Goal: Navigation & Orientation: Find specific page/section

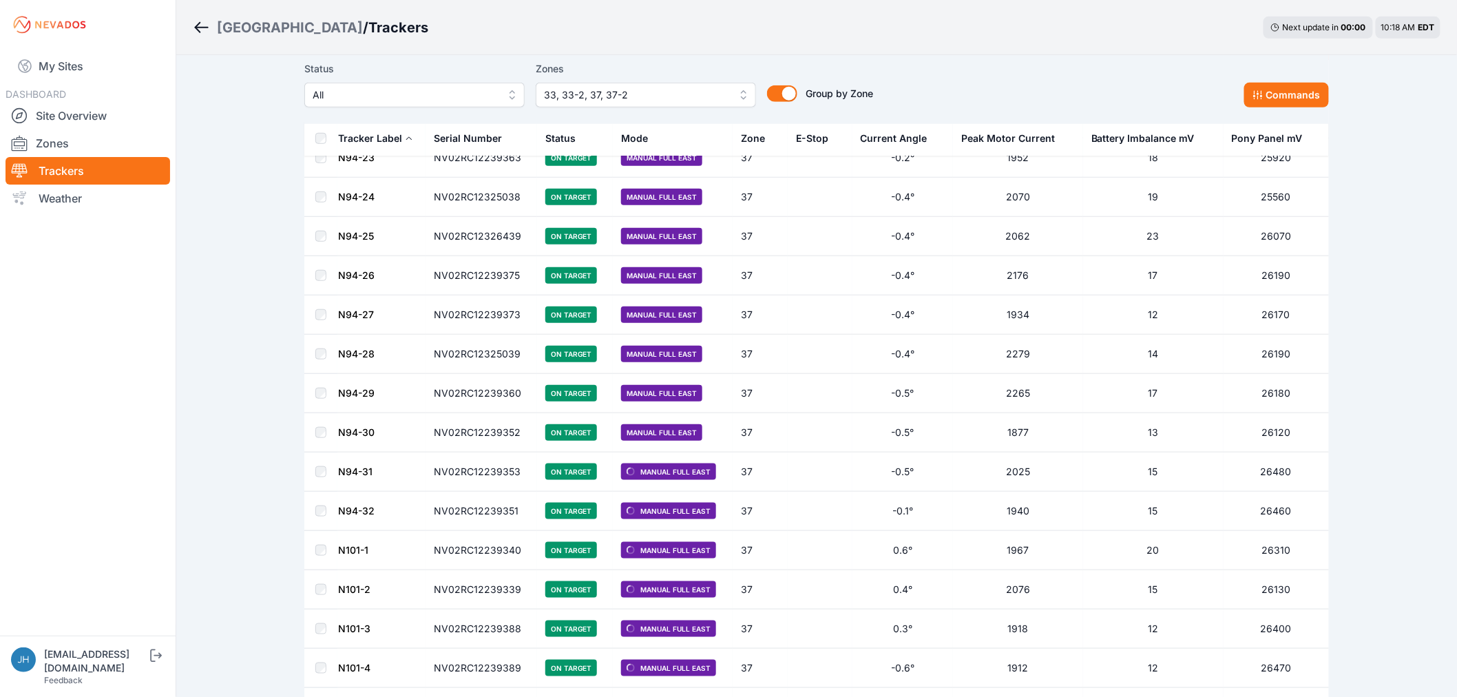
scroll to position [4743, 0]
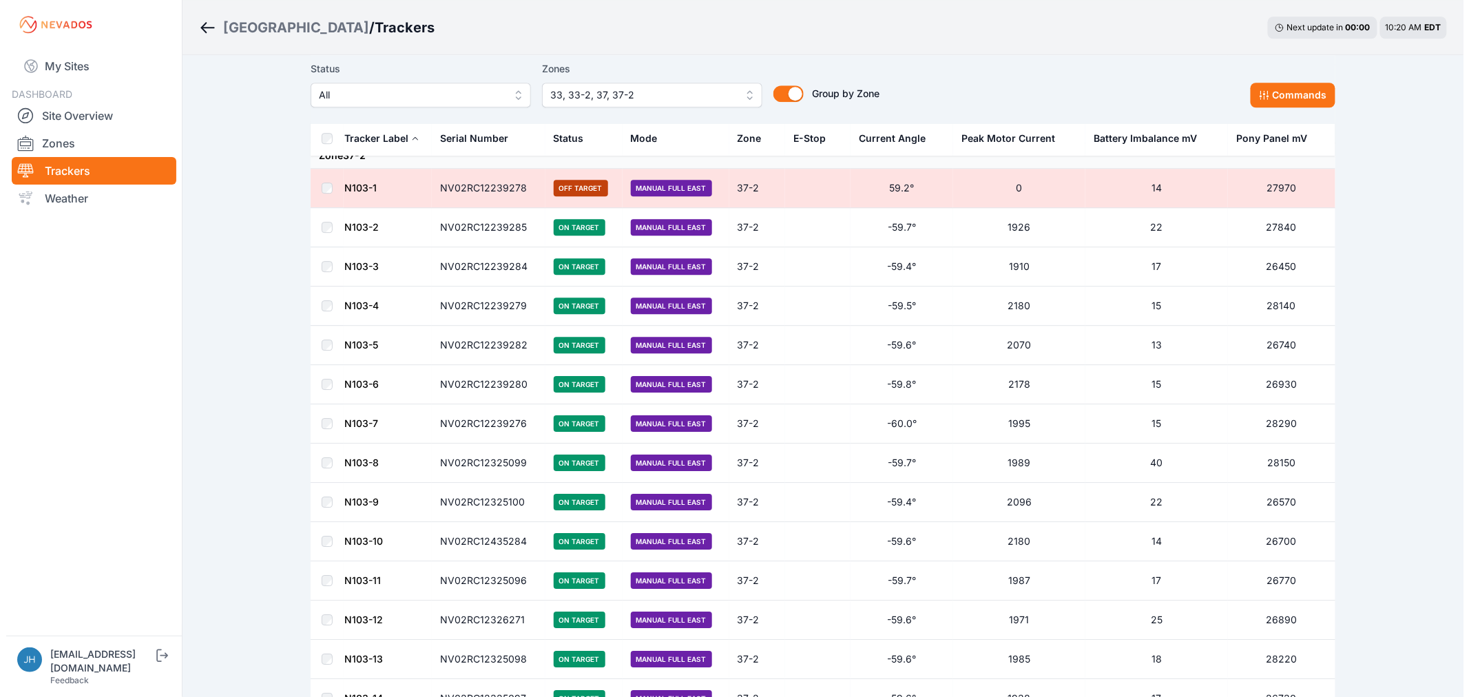
scroll to position [5771, 0]
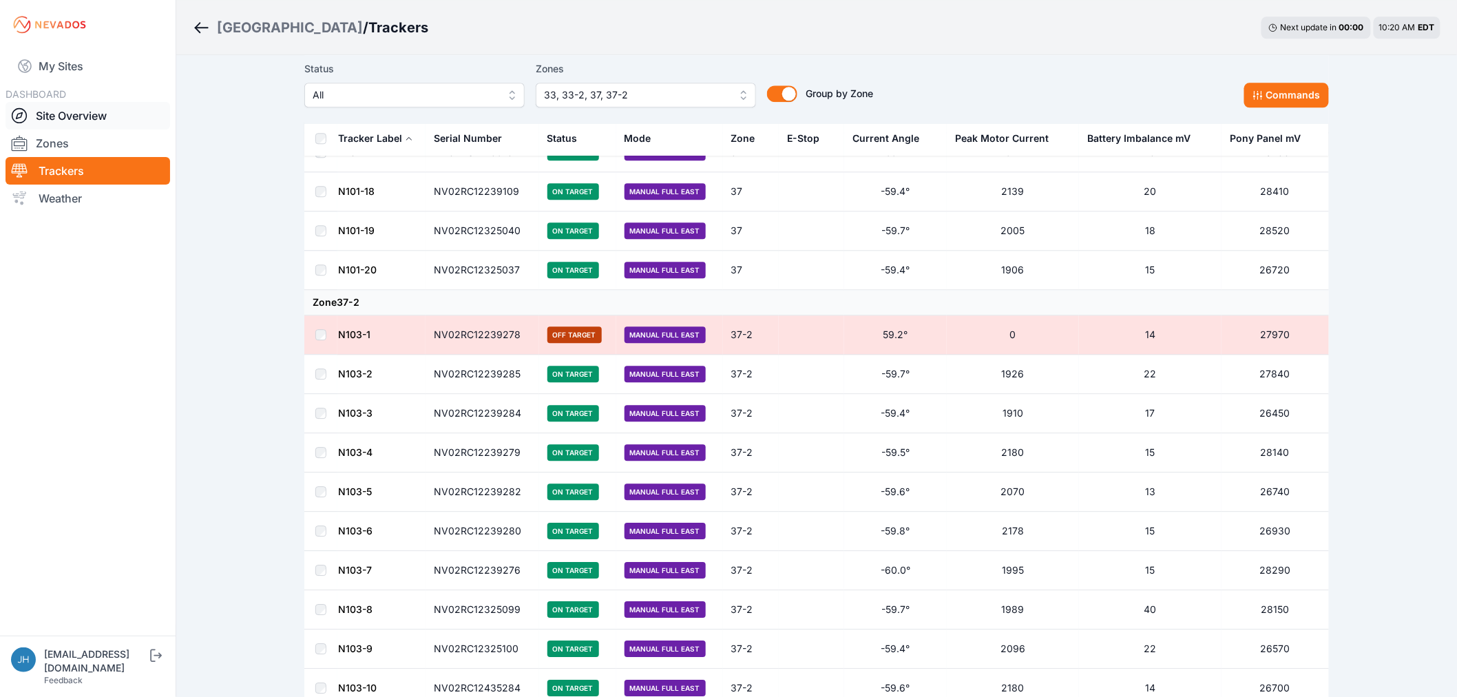
click at [80, 113] on link "Site Overview" at bounding box center [88, 116] width 165 height 28
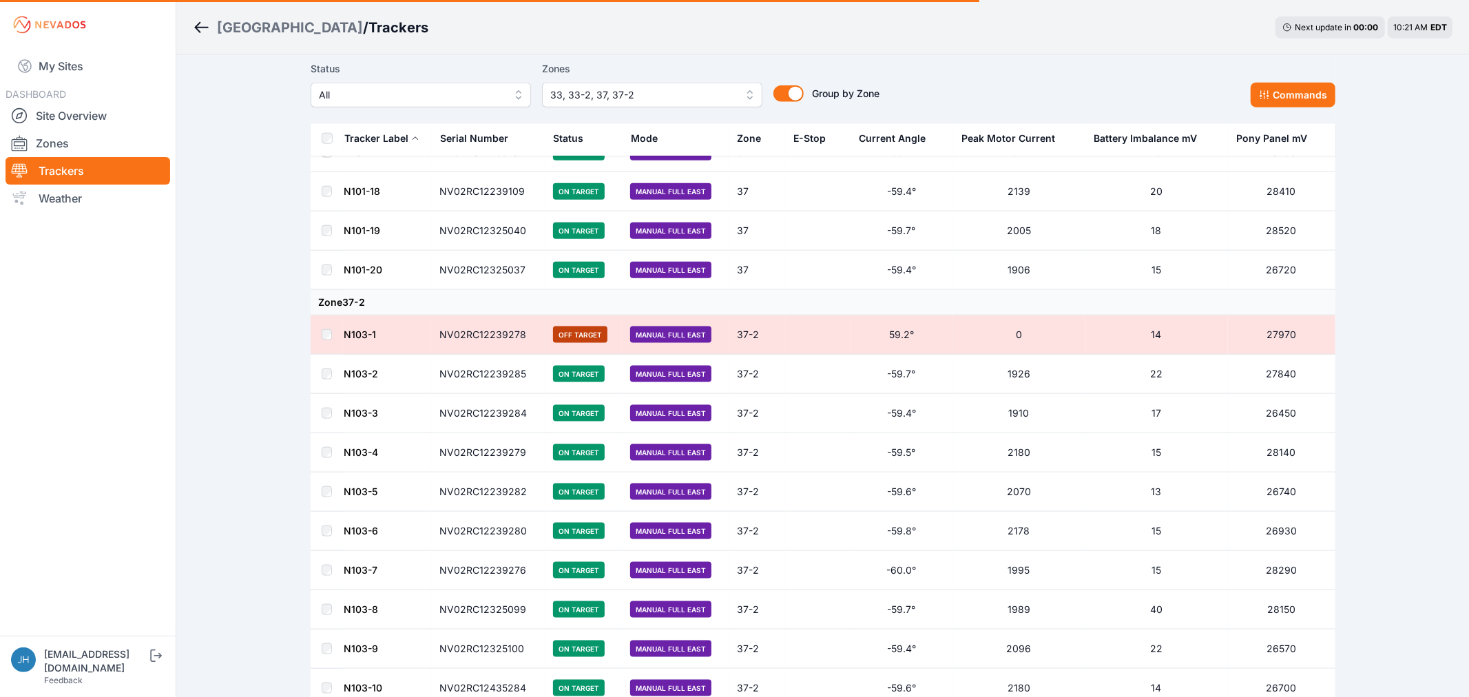
click at [742, 96] on button "33, 33-2, 37, 37-2" at bounding box center [652, 95] width 220 height 25
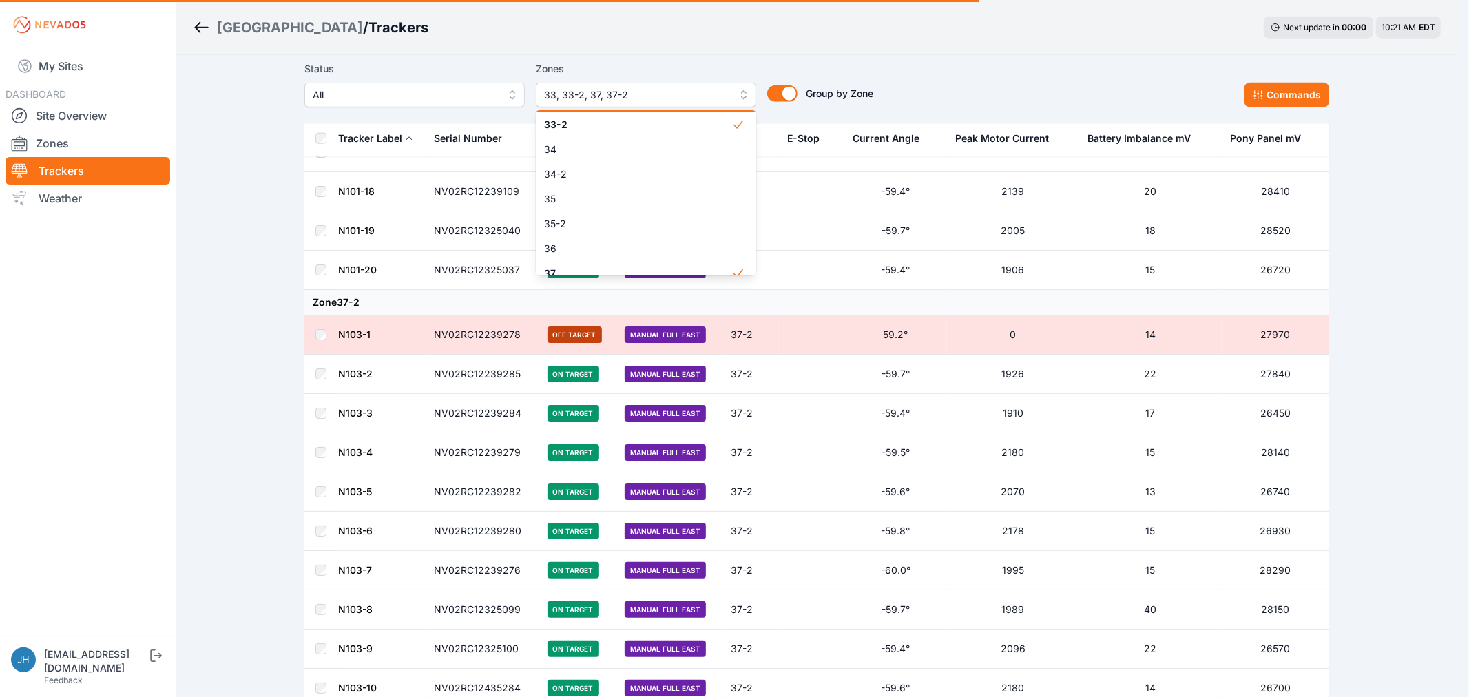
scroll to position [842, 0]
click at [637, 176] on span "33" at bounding box center [637, 176] width 187 height 14
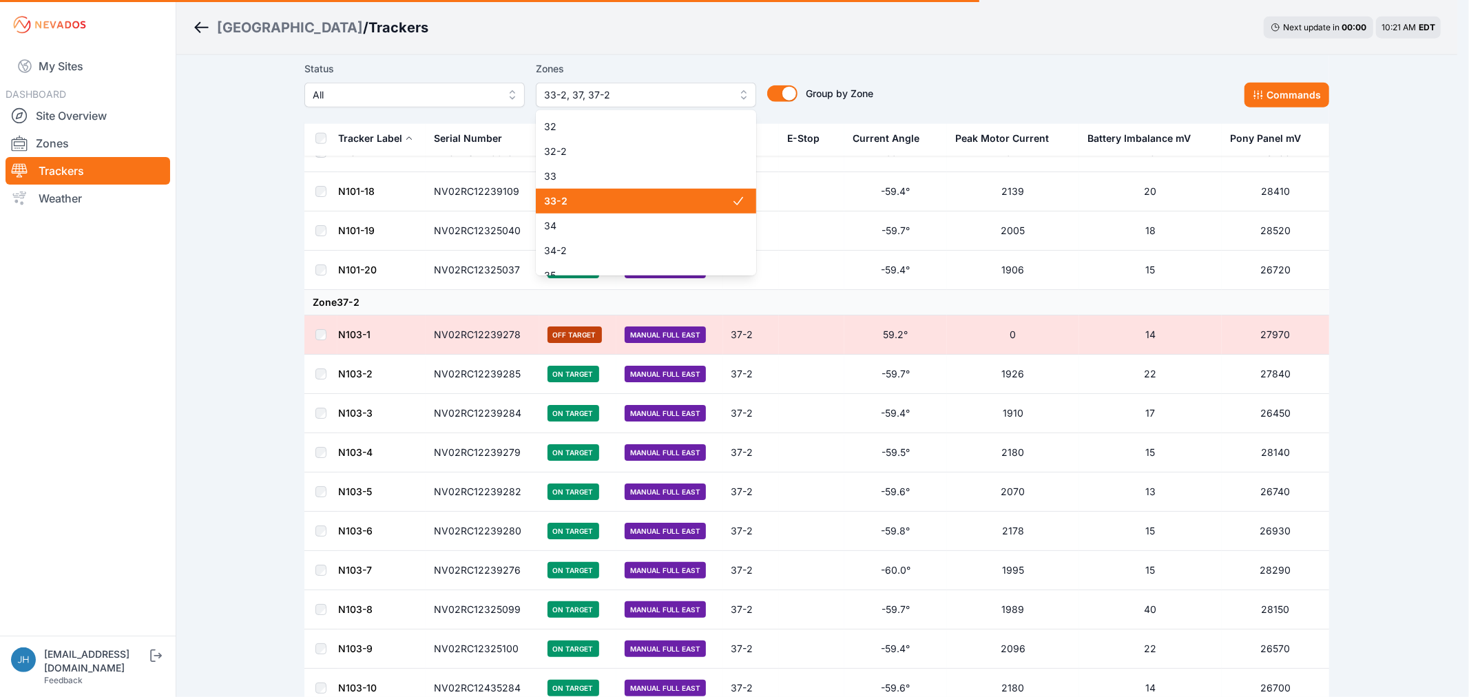
click at [638, 204] on span "33-2" at bounding box center [637, 201] width 187 height 14
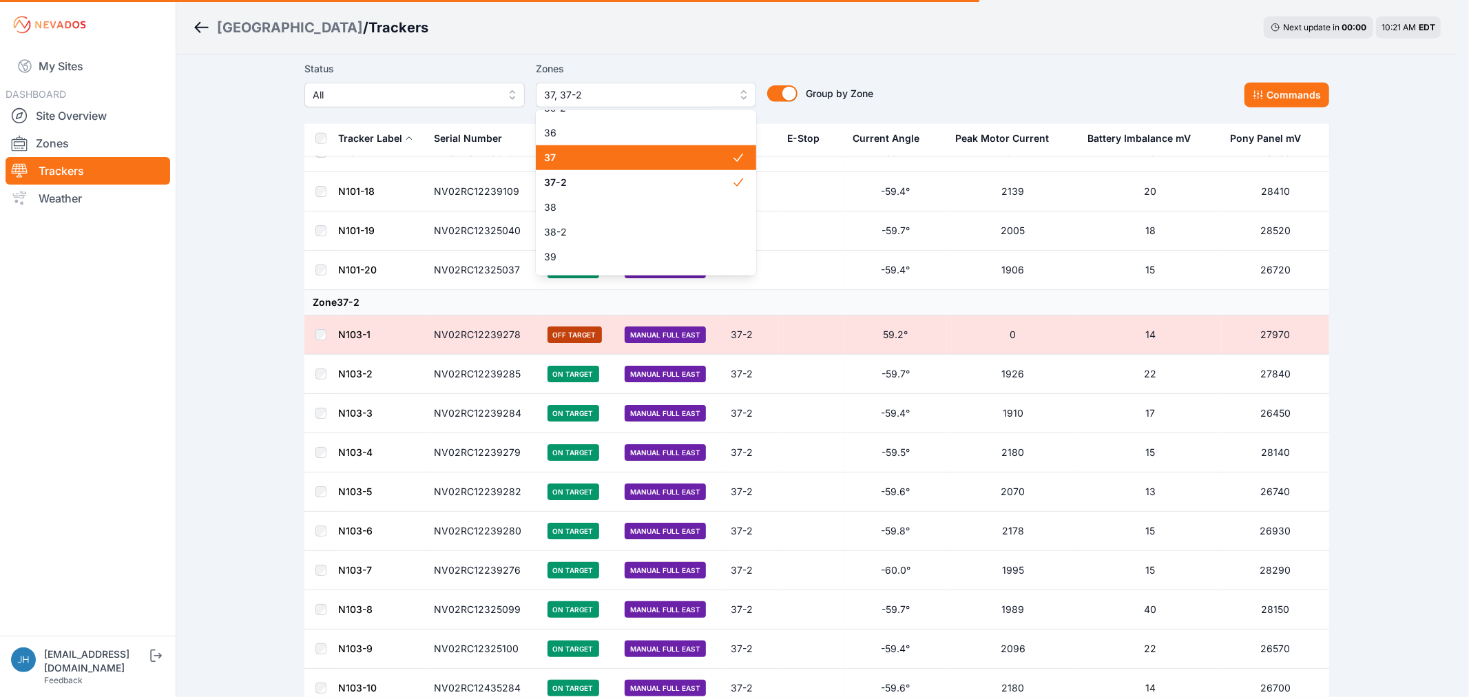
scroll to position [1071, 0]
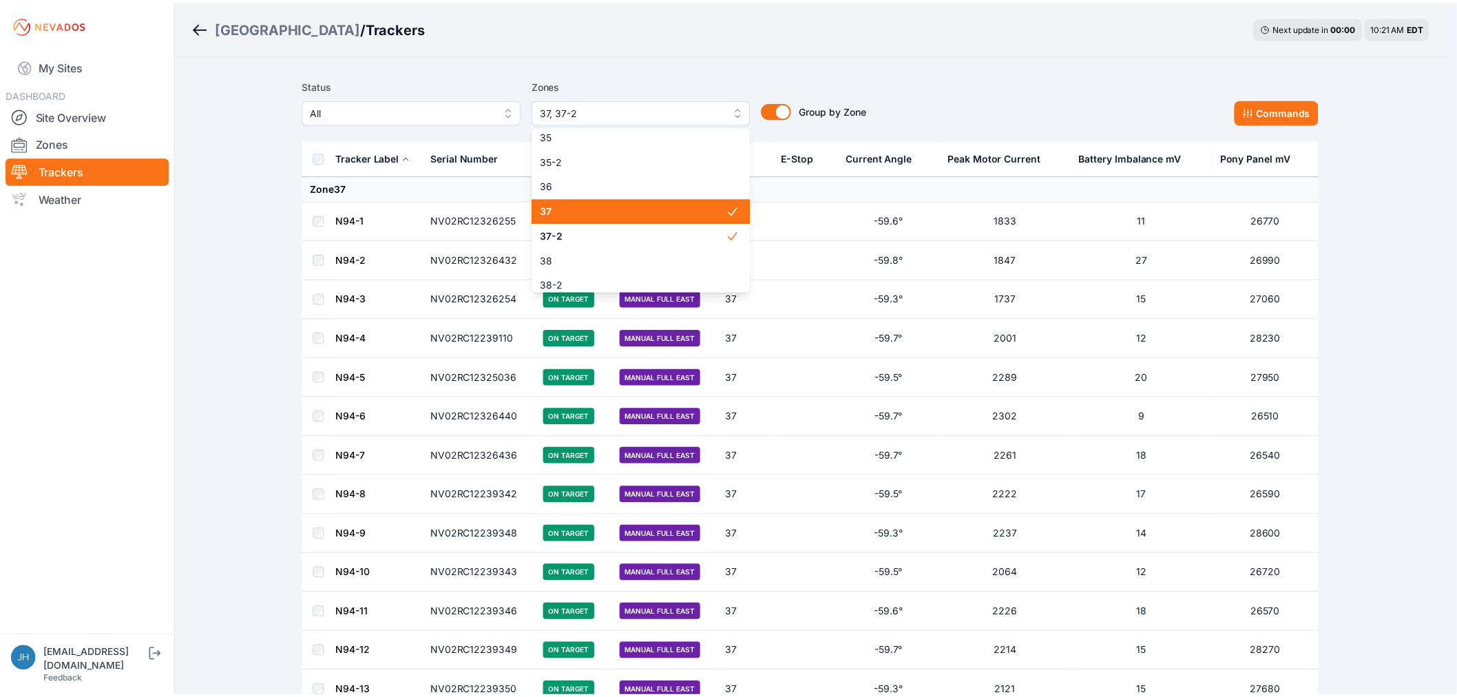
scroll to position [994, 0]
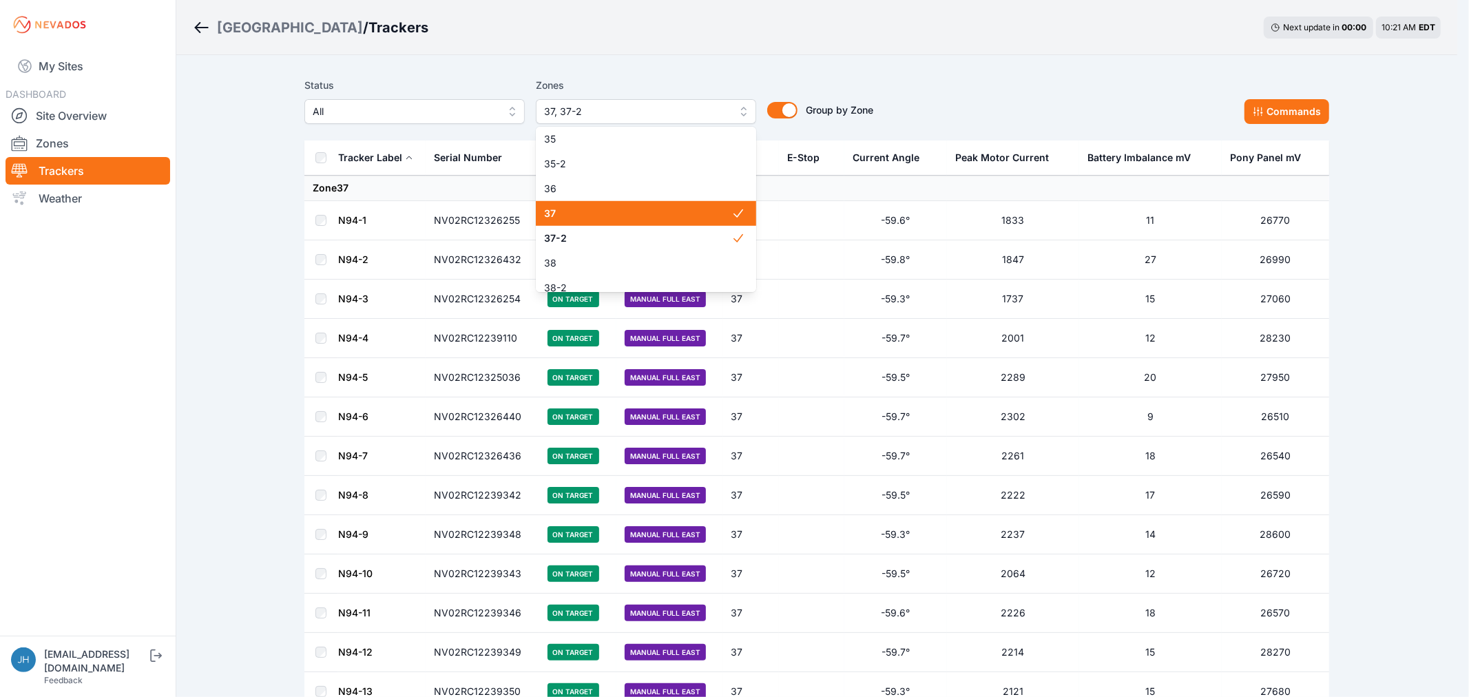
click at [636, 207] on span "37" at bounding box center [637, 214] width 187 height 14
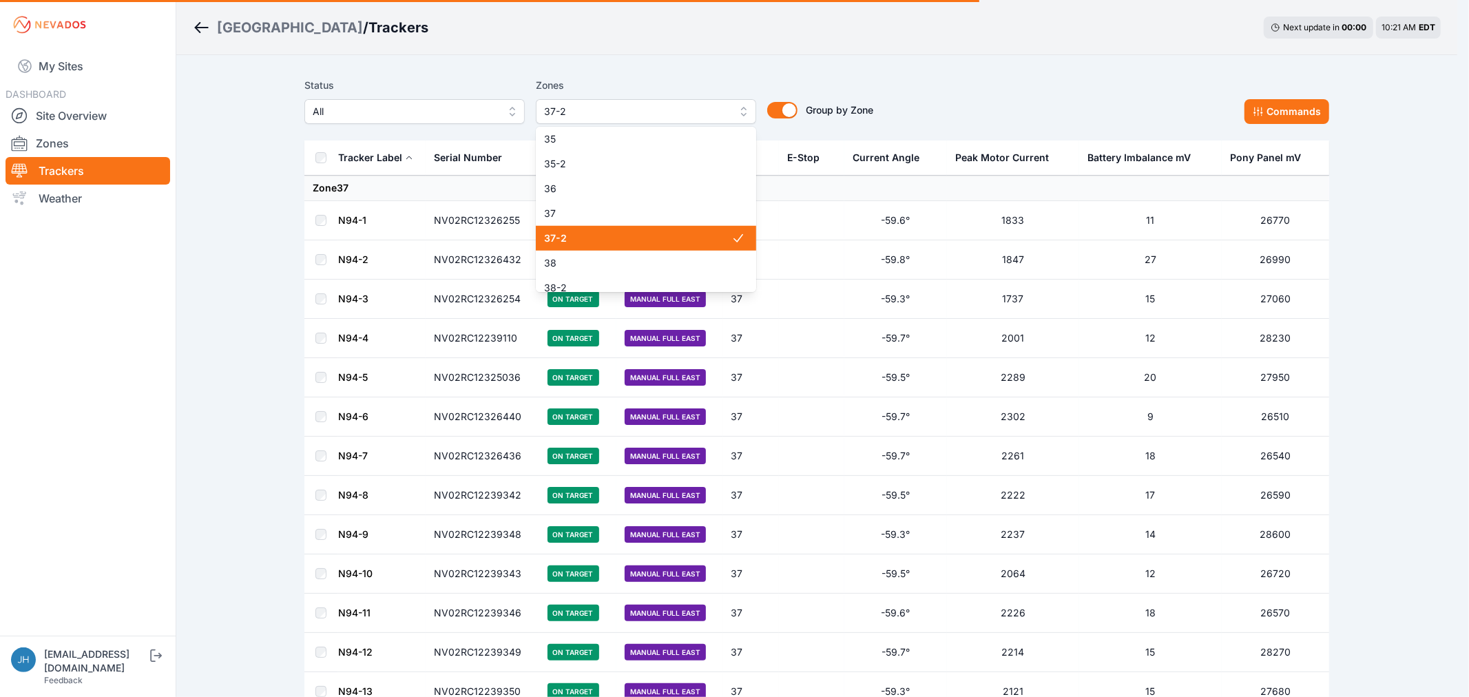
click at [642, 236] on span "37-2" at bounding box center [637, 238] width 187 height 14
click at [1027, 80] on div "Status All Zones All 1 2 3 4 5 6 7 8 9 10 11 11-2 12 13 14 15 16 17 18 18-2 19 …" at bounding box center [816, 100] width 1025 height 47
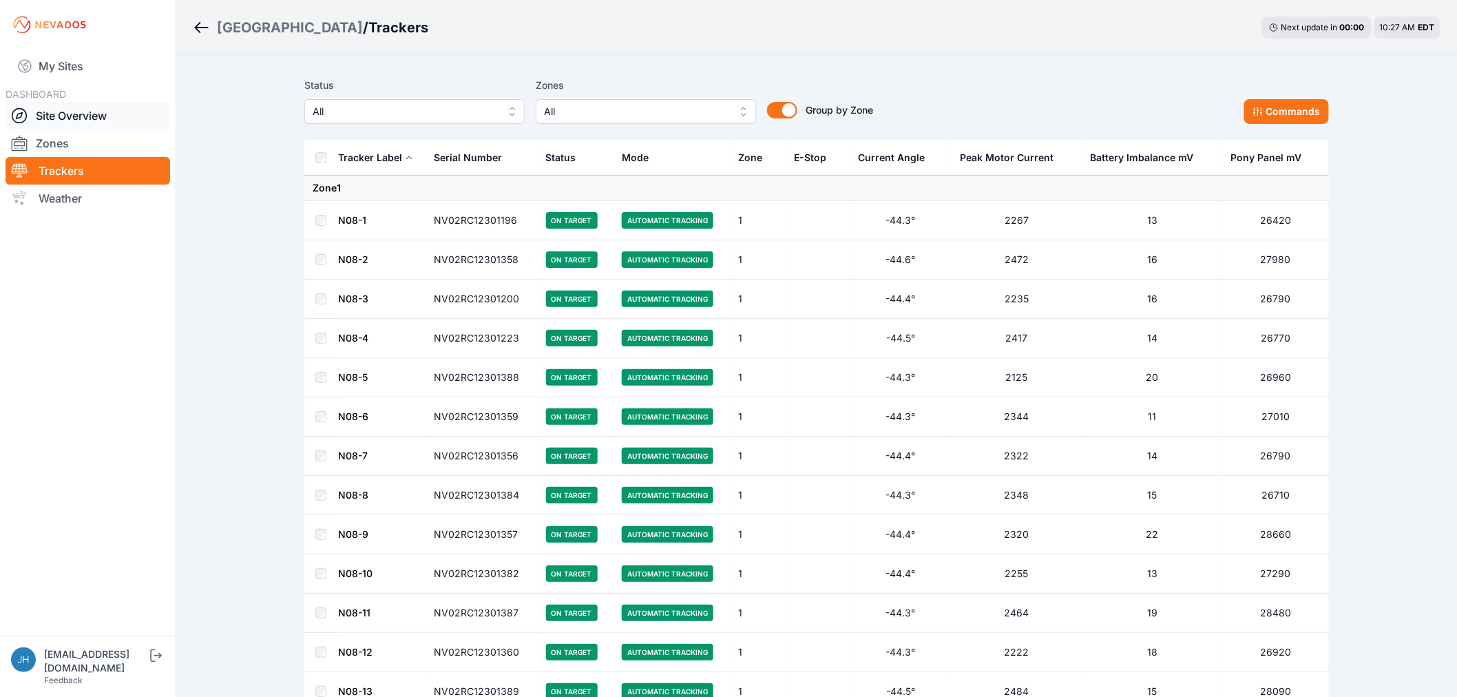
click at [52, 112] on link "Site Overview" at bounding box center [88, 116] width 165 height 28
